Goal: Task Accomplishment & Management: Use online tool/utility

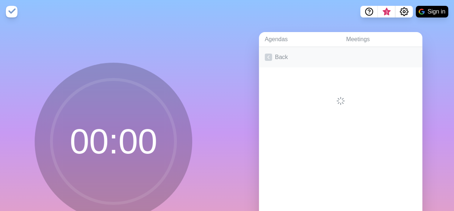
click at [271, 55] on link "Back" at bounding box center [340, 57] width 163 height 20
click at [303, 55] on link "Create an Agenda" at bounding box center [340, 57] width 163 height 20
